Goal: Find specific page/section: Find specific page/section

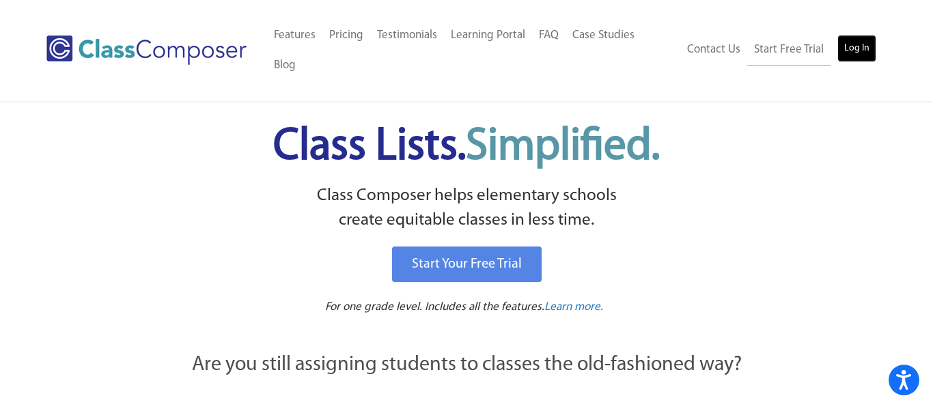
click at [871, 35] on link "Log In" at bounding box center [856, 48] width 39 height 27
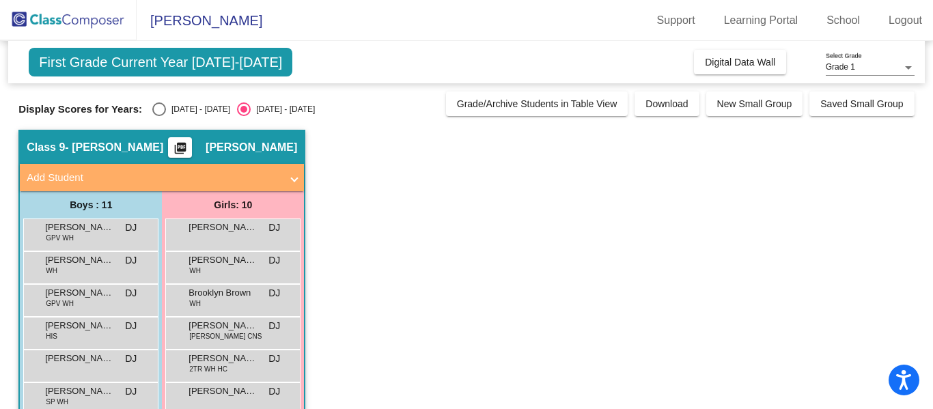
click at [152, 109] on div "Select an option" at bounding box center [159, 109] width 14 height 14
click at [158, 116] on input "[DATE] - [DATE]" at bounding box center [158, 116] width 1 height 1
radio input "true"
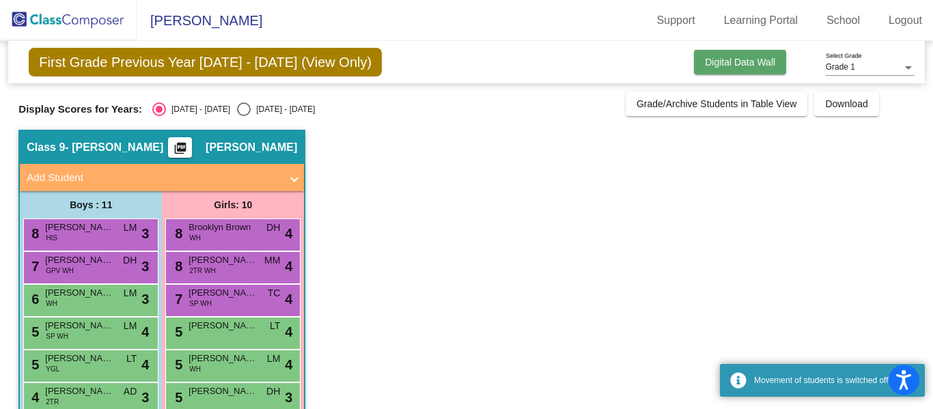
click at [728, 55] on button "Digital Data Wall" at bounding box center [740, 62] width 92 height 25
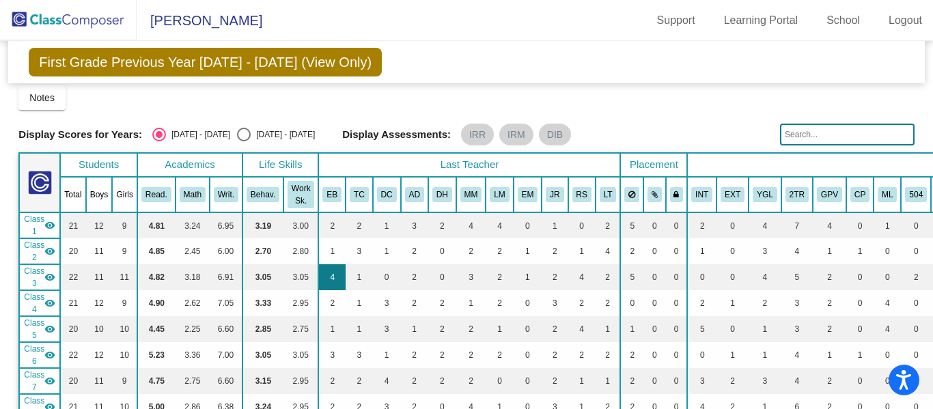
scroll to position [5, 1]
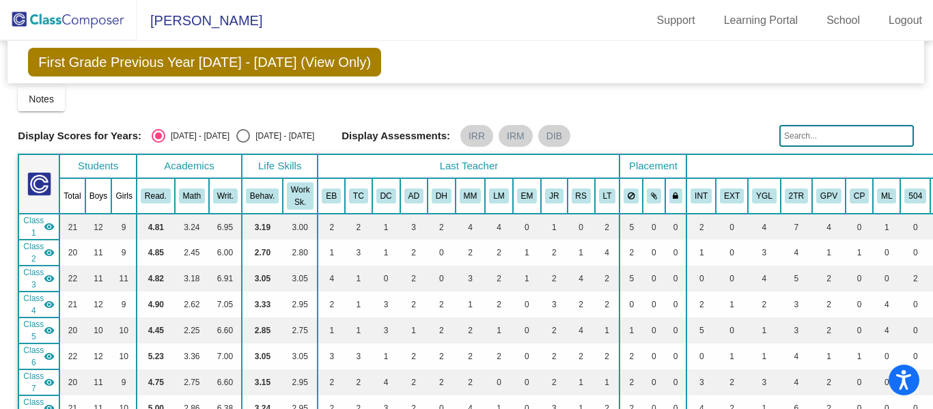
click at [236, 132] on div "Select an option" at bounding box center [243, 136] width 14 height 14
click at [242, 143] on input "[DATE] - [DATE]" at bounding box center [242, 143] width 1 height 1
radio input "true"
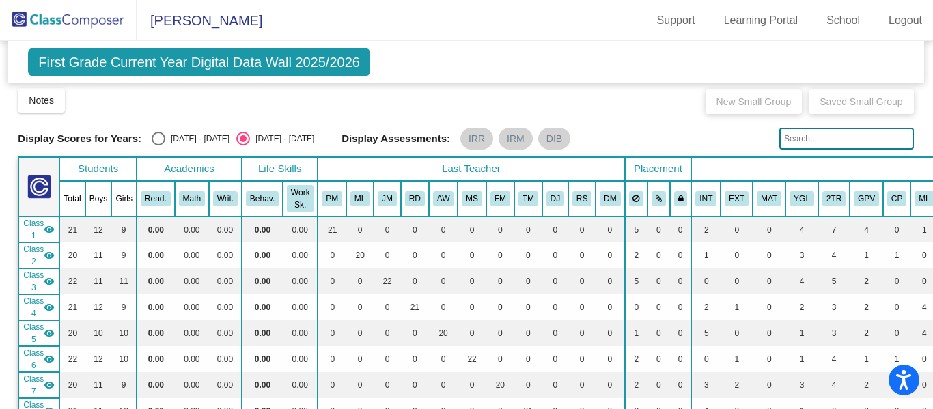
click at [152, 138] on div "Select an option" at bounding box center [159, 139] width 14 height 14
click at [158, 145] on input "[DATE] - [DATE]" at bounding box center [158, 145] width 1 height 1
radio input "true"
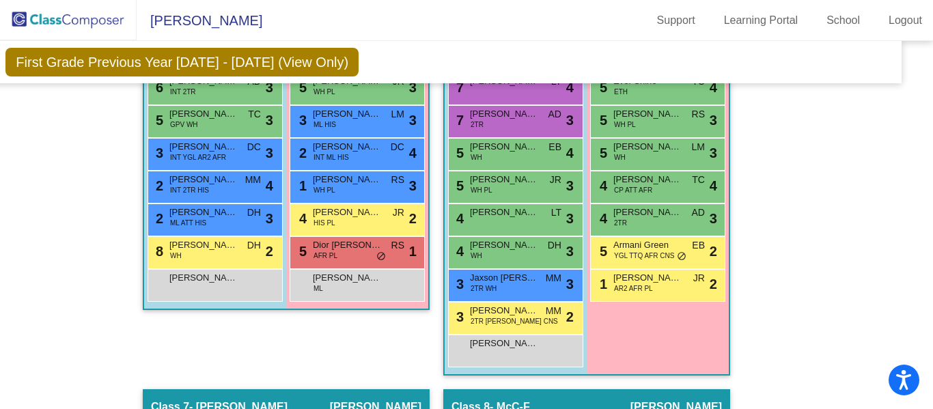
scroll to position [1630, 23]
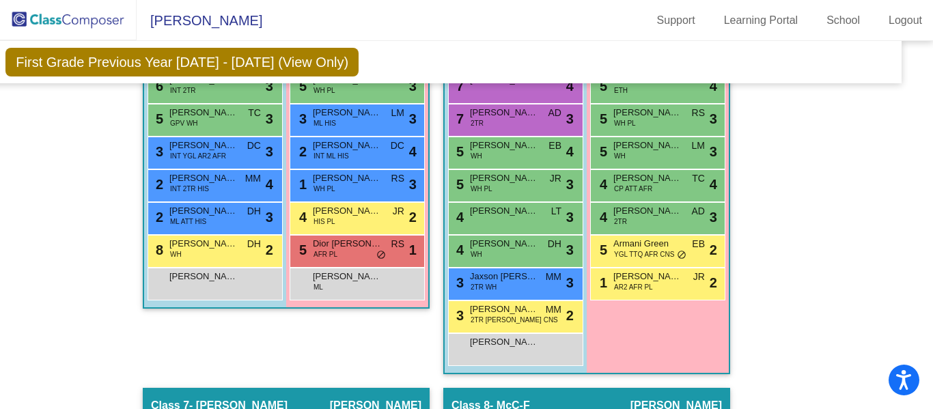
click at [824, 327] on div "Hallway - Hallway Class picture_as_pdf Add Student First Name Last Name Student…" at bounding box center [442, 130] width 895 height 2344
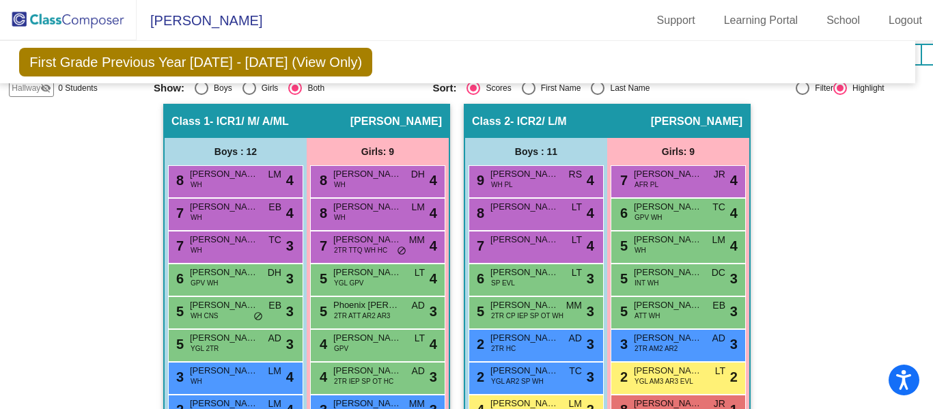
scroll to position [475, 23]
